Goal: Information Seeking & Learning: Stay updated

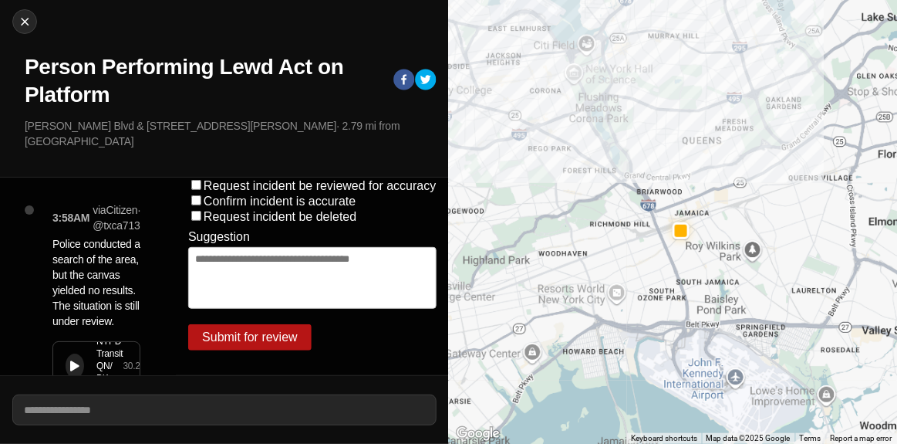
scroll to position [259, 0]
